Goal: Task Accomplishment & Management: Manage account settings

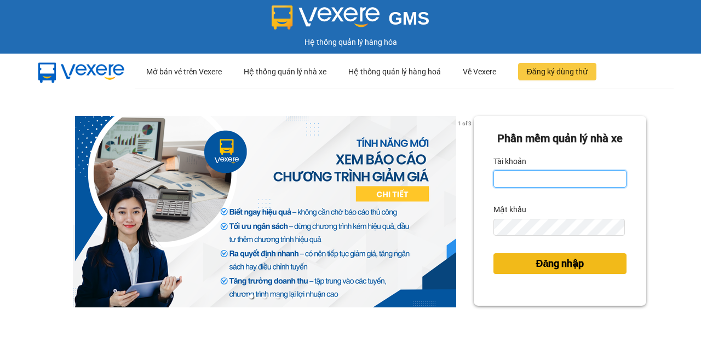
type input "minh.vinhthanhsoctrang"
click at [536, 272] on span "Đăng nhập" at bounding box center [560, 263] width 48 height 15
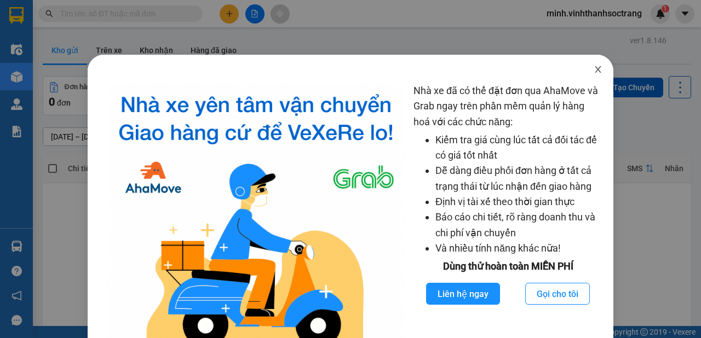
click at [594, 68] on icon "close" at bounding box center [598, 69] width 9 height 9
